Goal: Transaction & Acquisition: Purchase product/service

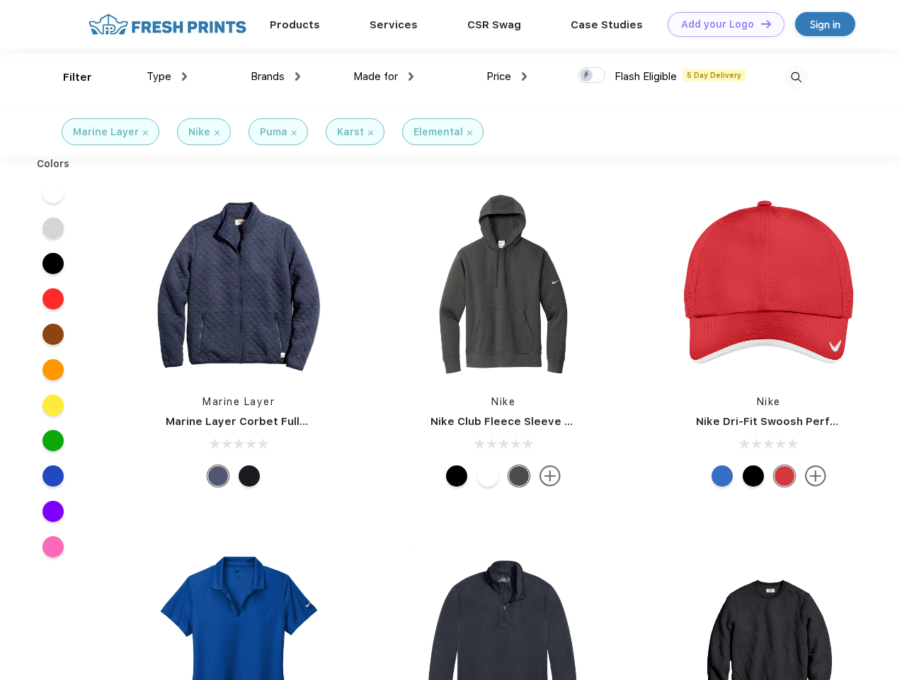
click at [721, 24] on link "Add your Logo Design Tool" at bounding box center [726, 24] width 117 height 25
click at [0, 0] on div "Design Tool" at bounding box center [0, 0] width 0 height 0
click at [760, 23] on link "Add your Logo Design Tool" at bounding box center [726, 24] width 117 height 25
click at [68, 77] on div "Filter" at bounding box center [77, 77] width 29 height 16
click at [167, 76] on span "Type" at bounding box center [159, 76] width 25 height 13
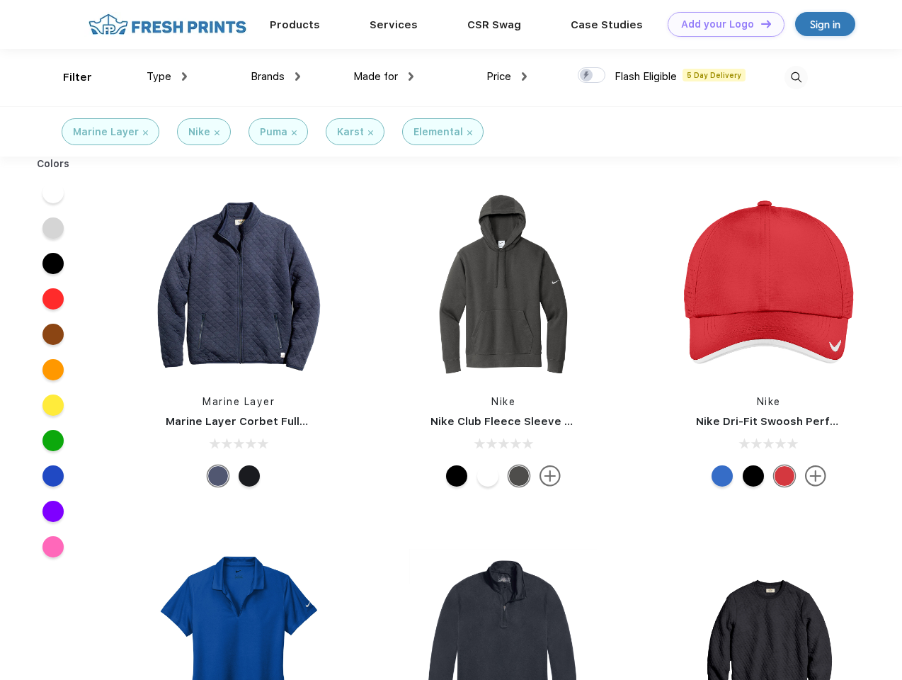
click at [275, 76] on span "Brands" at bounding box center [268, 76] width 34 height 13
click at [384, 76] on span "Made for" at bounding box center [375, 76] width 45 height 13
click at [507, 76] on span "Price" at bounding box center [498, 76] width 25 height 13
click at [592, 76] on div at bounding box center [592, 75] width 28 height 16
click at [587, 76] on input "checkbox" at bounding box center [582, 71] width 9 height 9
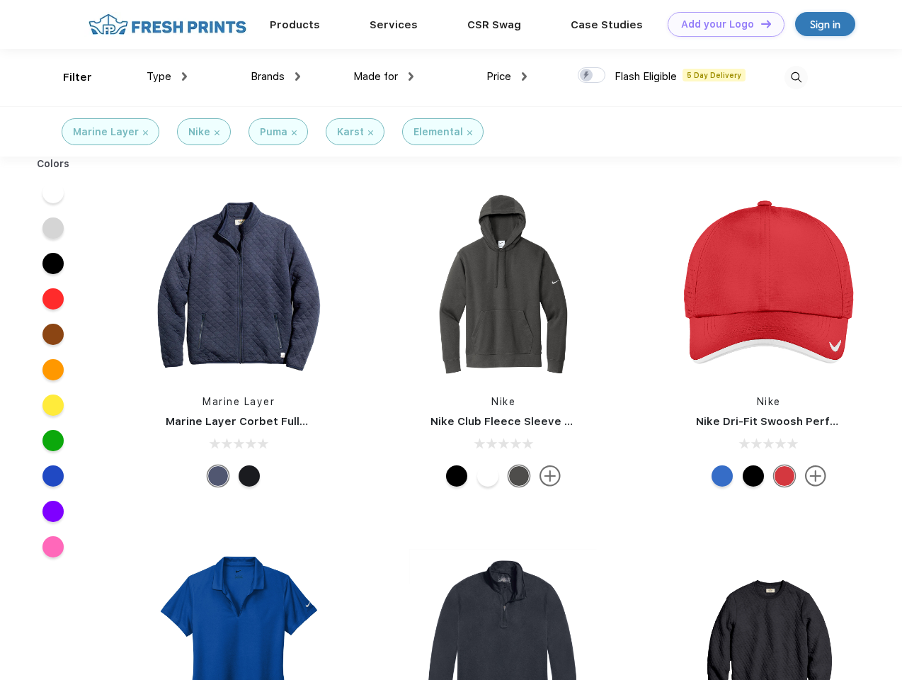
click at [796, 77] on img at bounding box center [795, 77] width 23 height 23
